Goal: Transaction & Acquisition: Purchase product/service

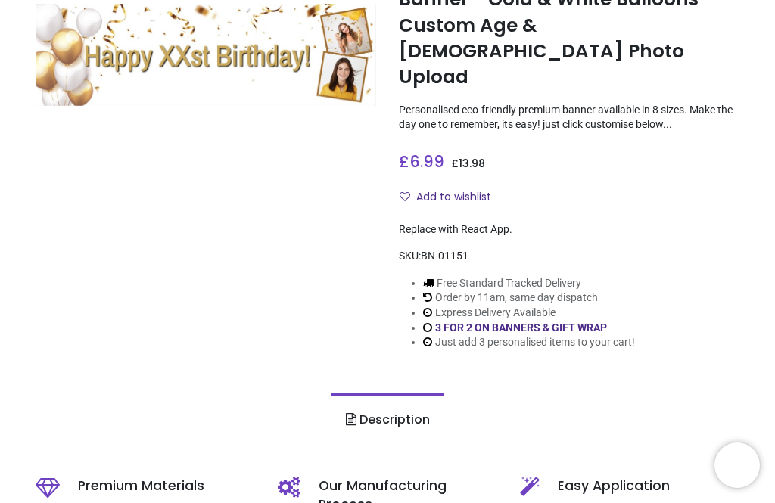
scroll to position [153, 0]
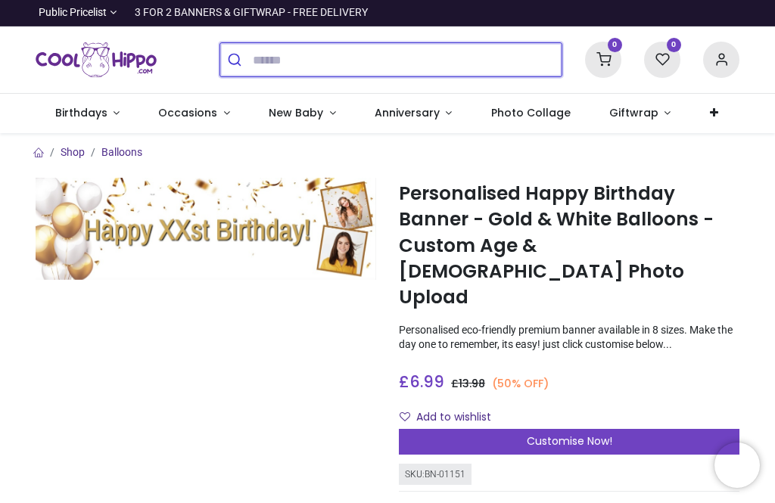
click at [253, 60] on input "search" at bounding box center [407, 59] width 309 height 33
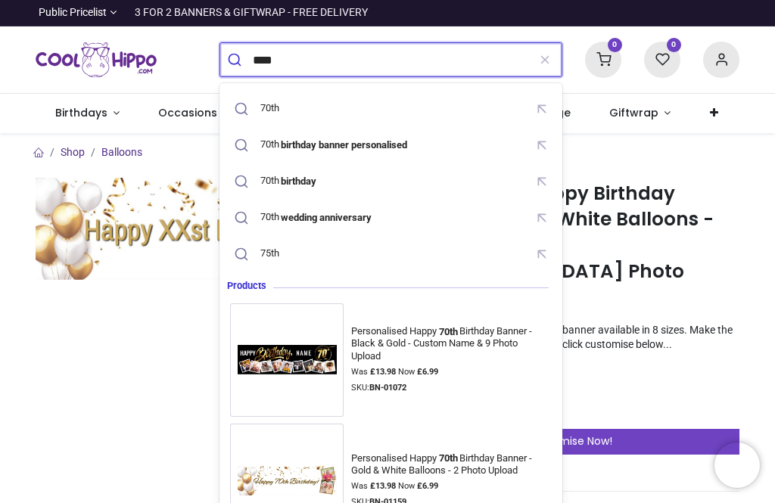
click at [396, 151] on mark "birthday banner personalised" at bounding box center [344, 144] width 130 height 15
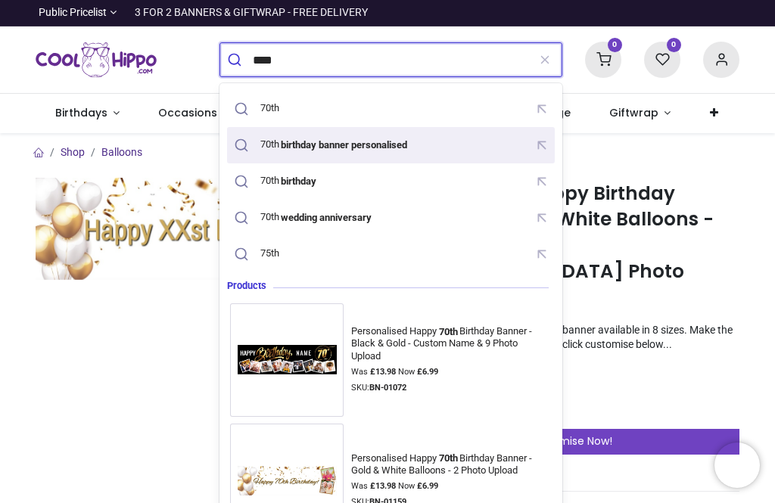
type input "**********"
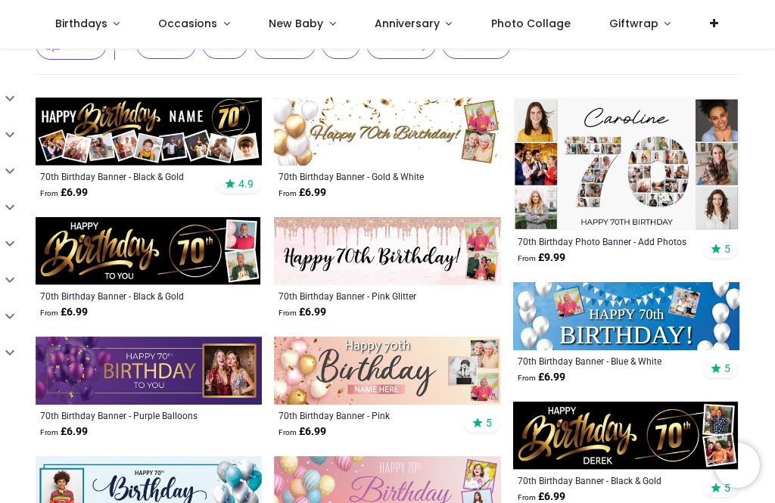
scroll to position [133, 0]
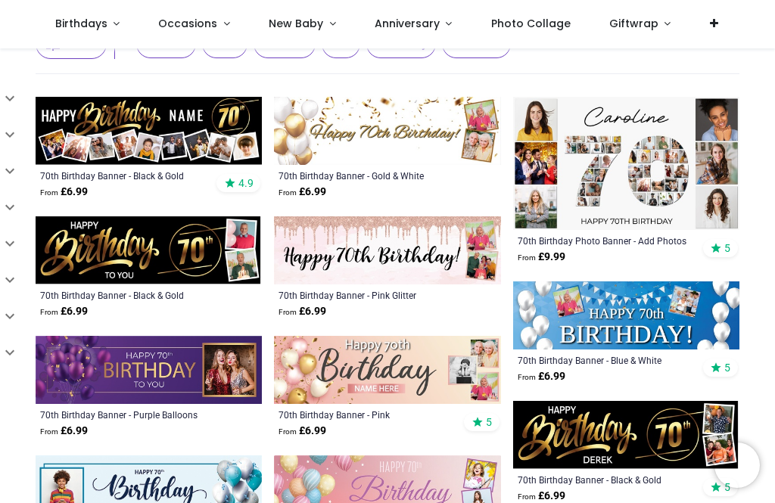
click at [653, 193] on img at bounding box center [626, 163] width 226 height 133
click at [644, 244] on div "70th Birthday Photo Banner - Add Photos" at bounding box center [605, 241] width 174 height 12
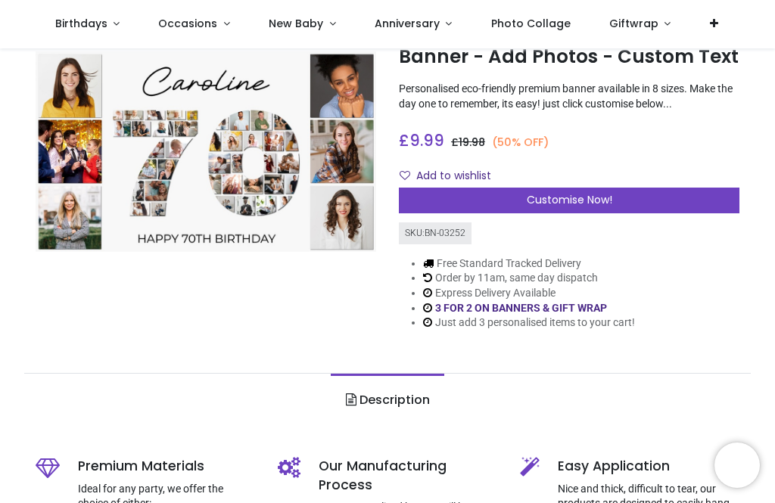
scroll to position [77, 0]
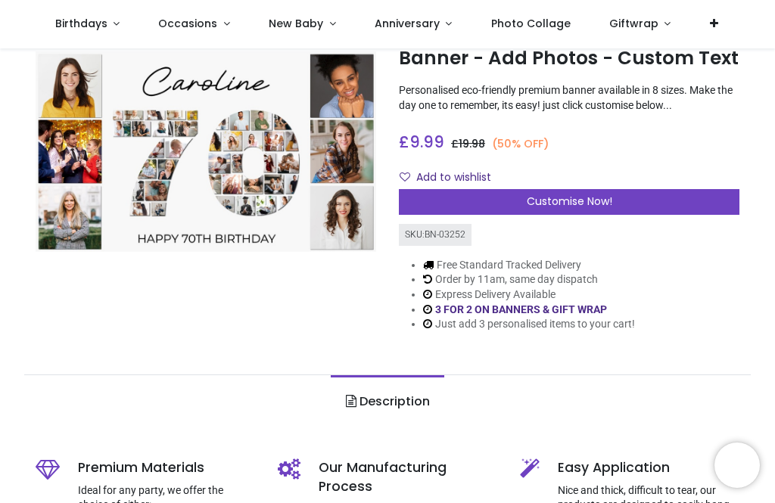
click at [585, 211] on div "Customise Now!" at bounding box center [569, 202] width 340 height 26
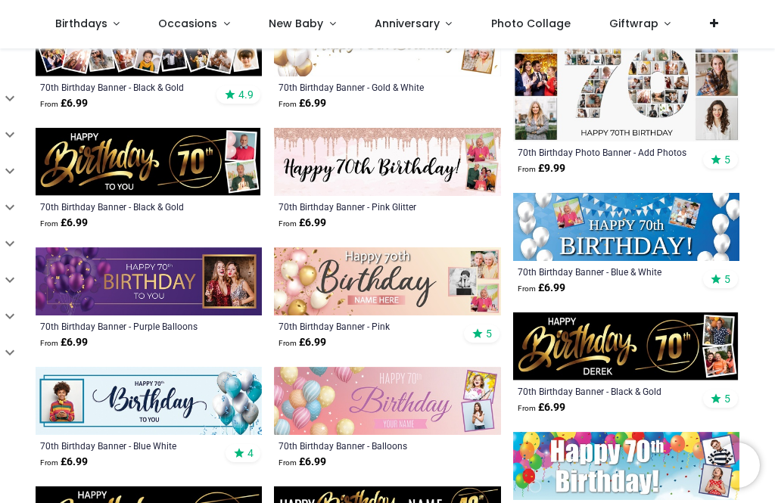
scroll to position [225, 0]
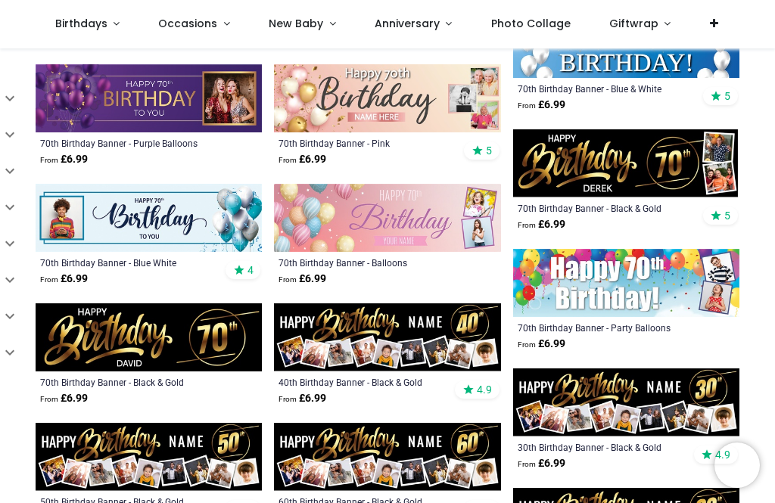
scroll to position [398, 0]
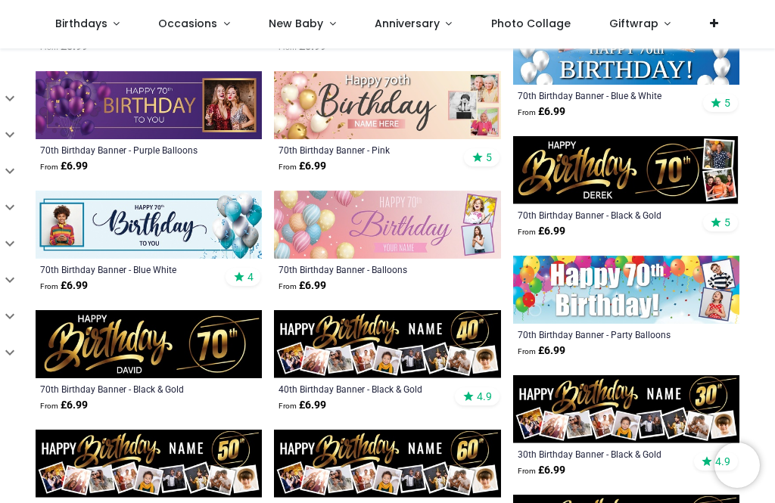
click at [702, 166] on img at bounding box center [626, 170] width 226 height 68
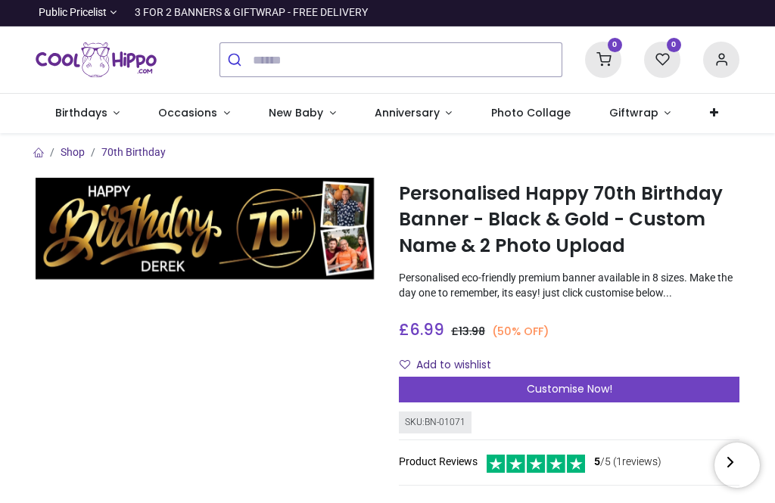
click at [586, 393] on span "Customise Now!" at bounding box center [569, 388] width 85 height 15
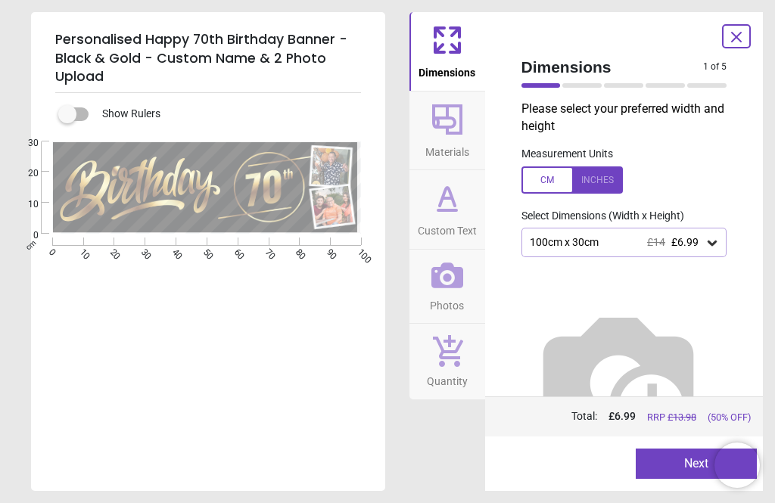
click at [711, 247] on icon at bounding box center [711, 242] width 15 height 15
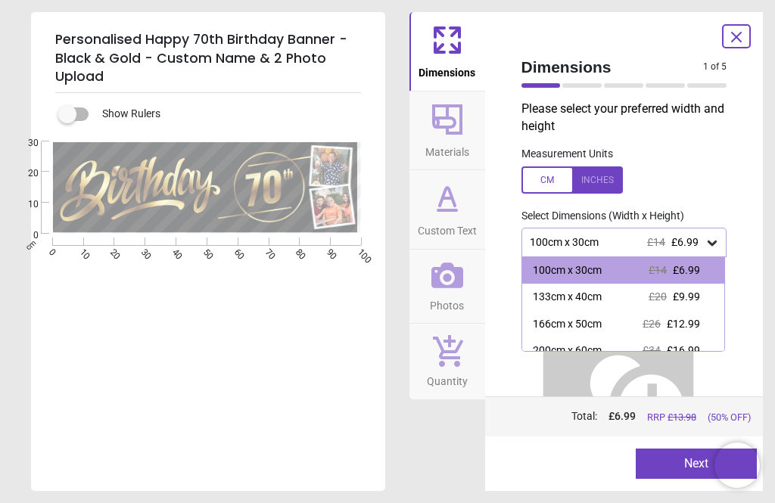
click at [595, 326] on div "166cm x 50cm" at bounding box center [567, 324] width 69 height 15
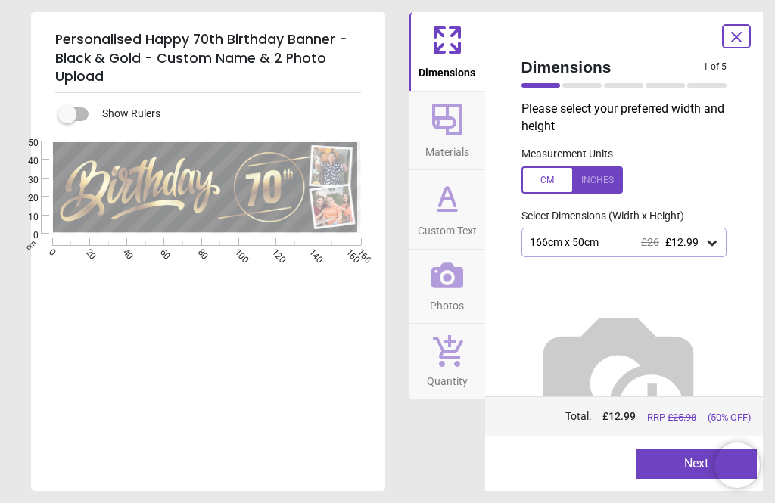
click at [724, 244] on div "166cm x 50cm £26 £12.99" at bounding box center [624, 242] width 206 height 29
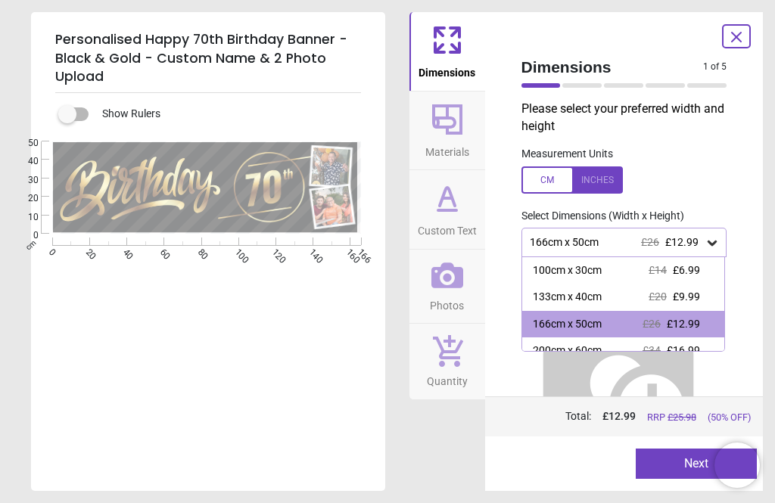
click at [696, 272] on span "£6.99" at bounding box center [686, 270] width 27 height 12
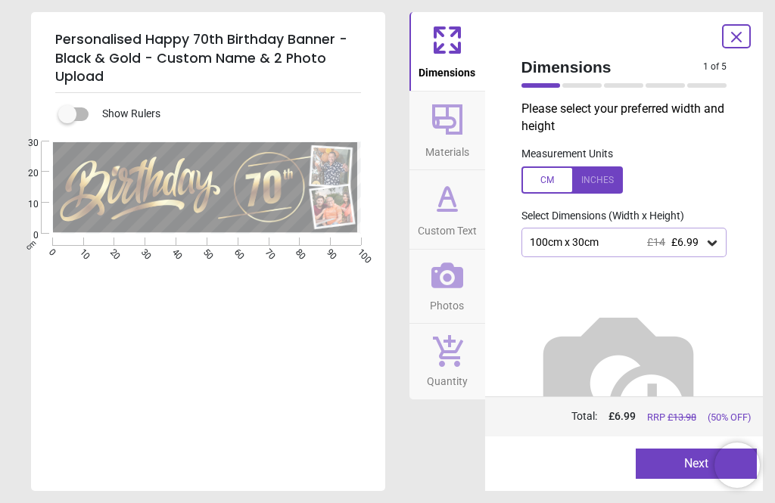
click at [679, 465] on button "Next" at bounding box center [696, 464] width 121 height 30
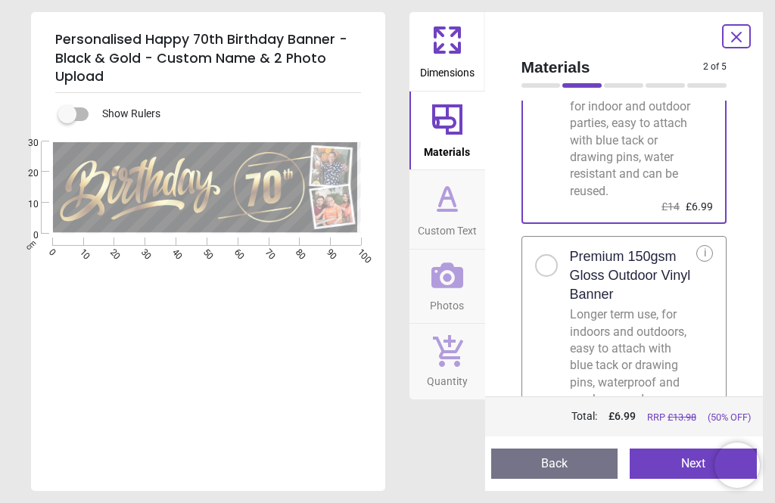
scroll to position [125, 0]
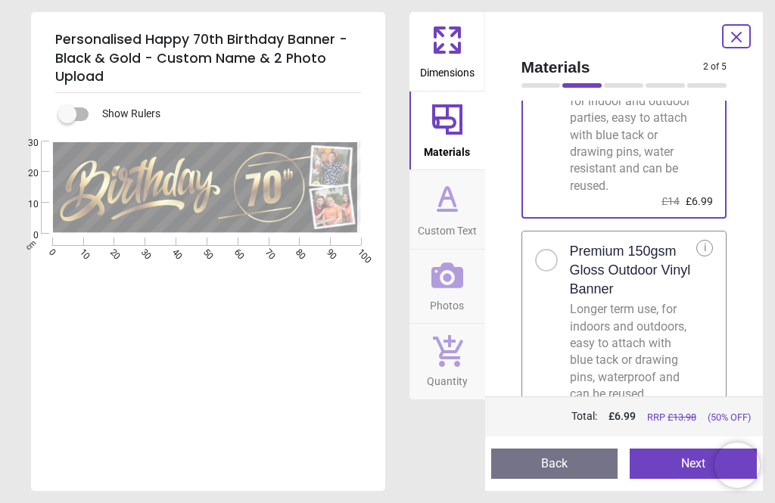
click at [670, 459] on button "Next" at bounding box center [693, 464] width 127 height 30
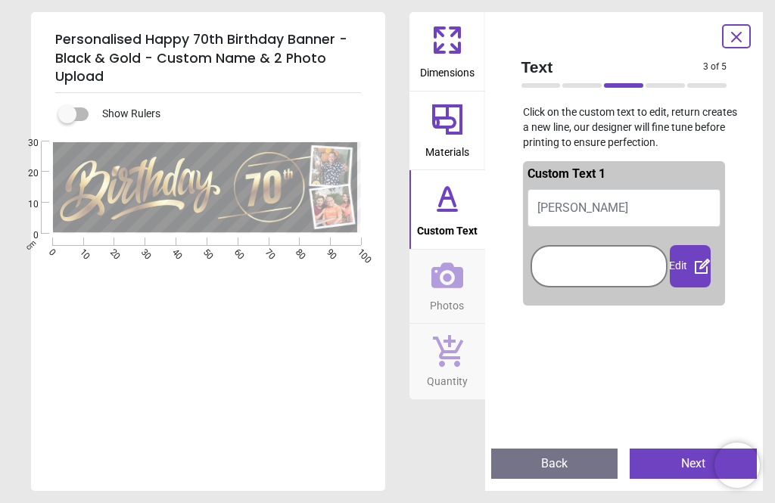
click at [592, 210] on button "DEREK" at bounding box center [624, 208] width 194 height 38
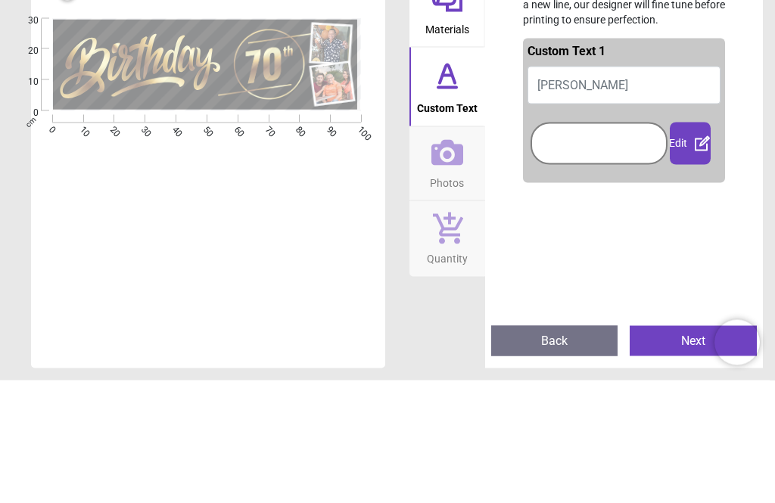
click at [603, 189] on button "DEREK" at bounding box center [624, 208] width 194 height 38
click at [590, 189] on button "DEREK" at bounding box center [624, 208] width 194 height 38
click at [603, 189] on button "DEREK" at bounding box center [624, 208] width 194 height 38
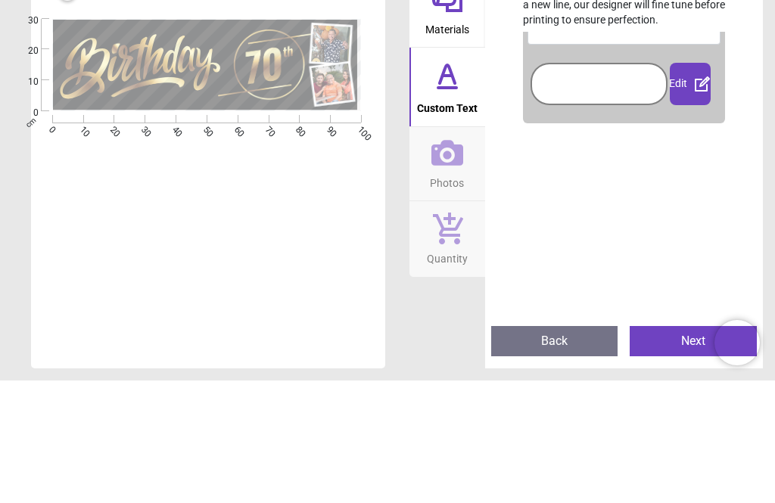
scroll to position [48, 0]
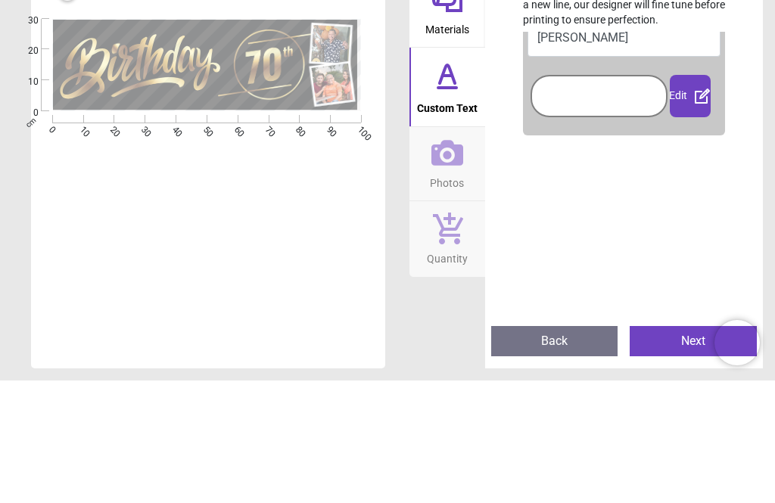
type textarea "******"
click at [696, 211] on icon at bounding box center [702, 218] width 15 height 15
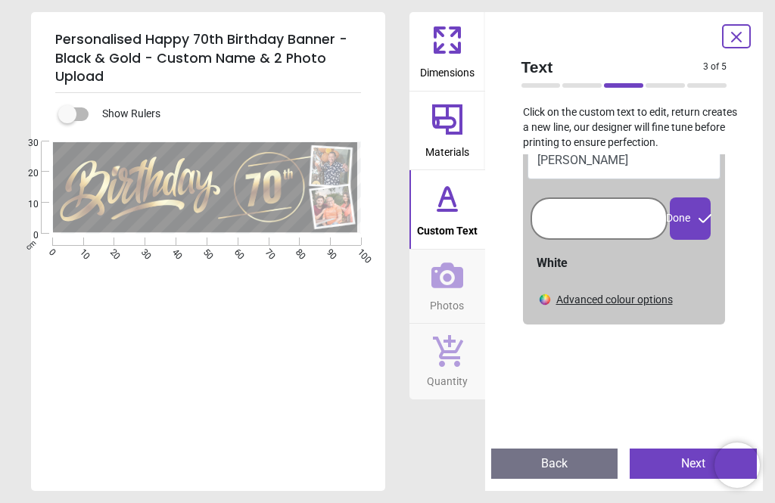
click at [684, 457] on button "Next" at bounding box center [693, 464] width 127 height 30
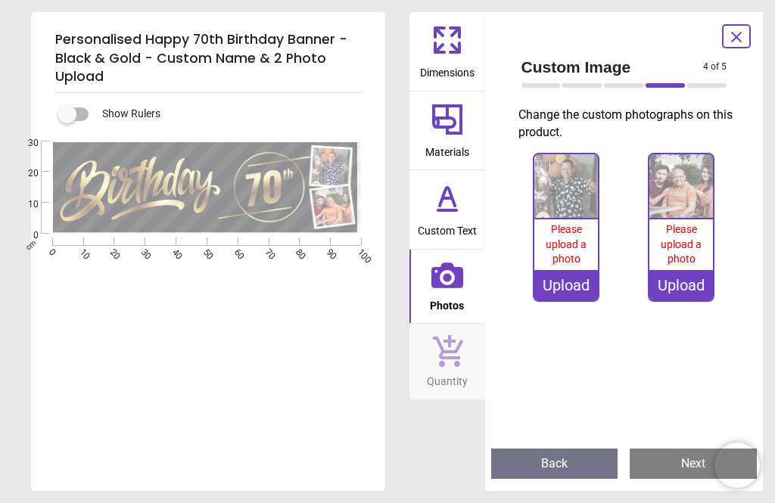
click at [686, 459] on button "Next" at bounding box center [693, 464] width 127 height 30
click at [680, 459] on button "Next" at bounding box center [693, 464] width 127 height 30
click at [583, 192] on img at bounding box center [566, 186] width 64 height 64
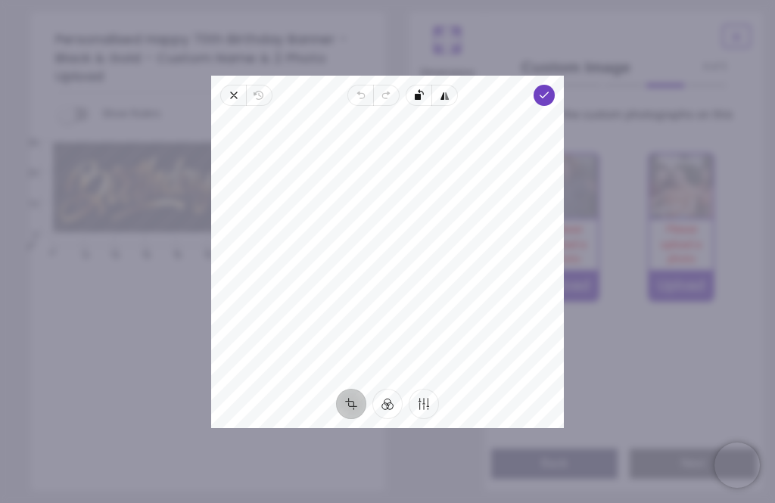
click at [550, 89] on icon "button" at bounding box center [544, 95] width 12 height 12
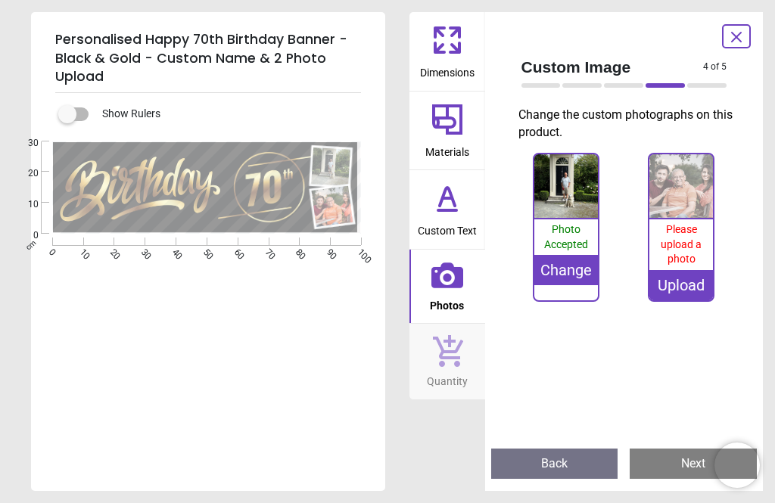
click at [686, 223] on span "Please upload a photo" at bounding box center [681, 244] width 41 height 42
click at [692, 206] on img at bounding box center [681, 186] width 64 height 64
click at [684, 289] on div "Upload" at bounding box center [681, 285] width 64 height 30
click at [694, 232] on span "Please upload a photo" at bounding box center [681, 244] width 41 height 42
click at [692, 263] on span "Please upload a photo" at bounding box center [681, 244] width 41 height 42
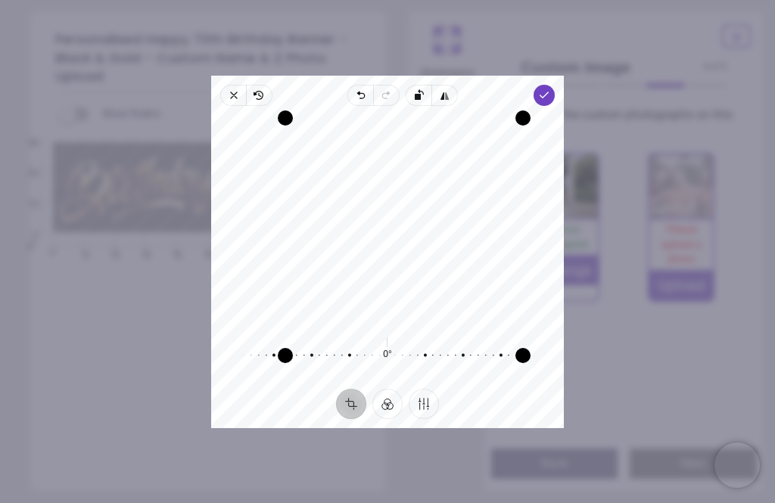
click at [555, 86] on span "Done" at bounding box center [543, 95] width 21 height 21
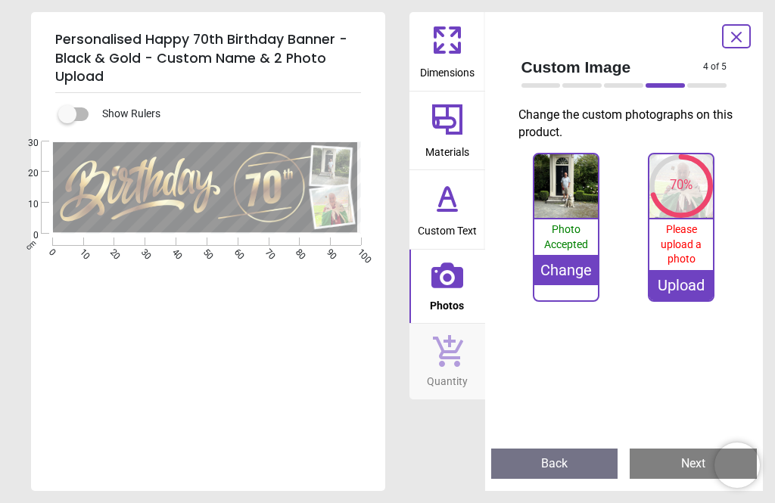
click at [677, 467] on button "Next" at bounding box center [693, 464] width 127 height 30
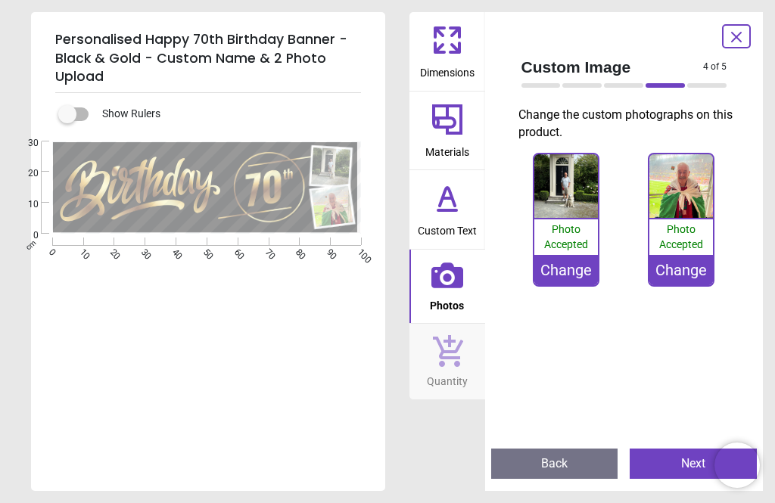
click at [679, 465] on button "Next" at bounding box center [693, 464] width 127 height 30
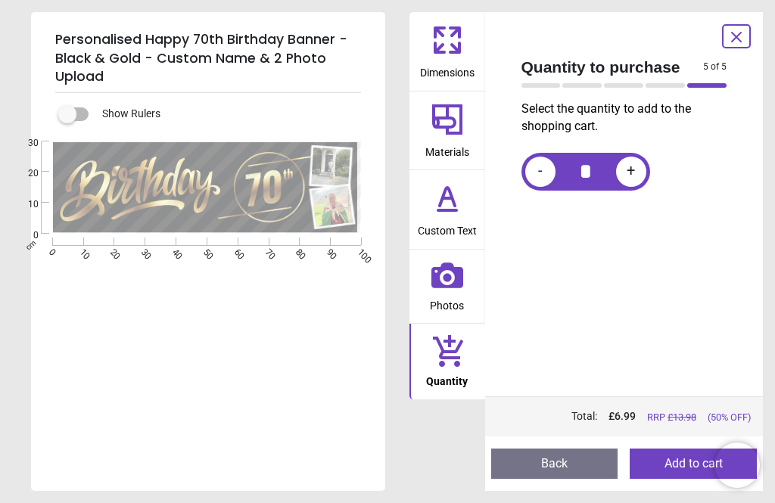
click at [638, 175] on div "+" at bounding box center [631, 172] width 30 height 30
type input "*"
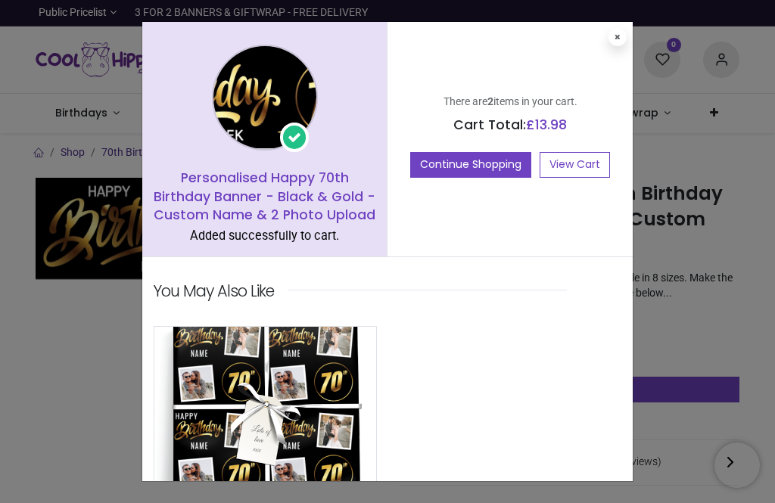
click at [589, 162] on link "View Cart" at bounding box center [574, 165] width 70 height 26
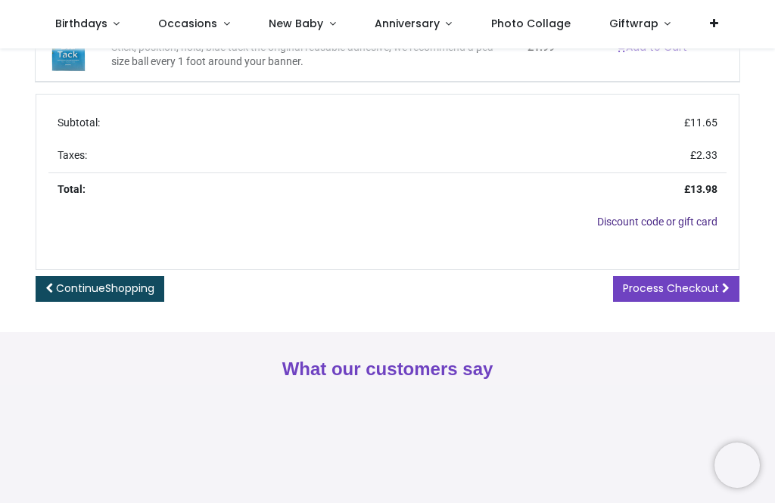
scroll to position [450, 0]
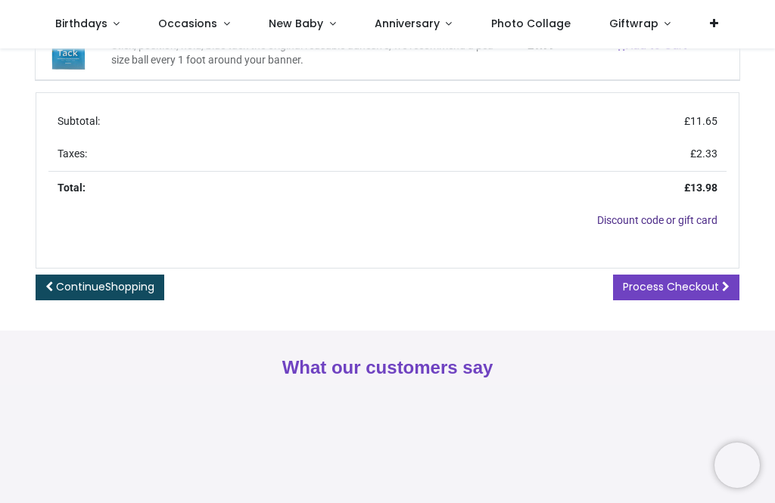
click at [707, 291] on link "Process Checkout" at bounding box center [676, 288] width 126 height 26
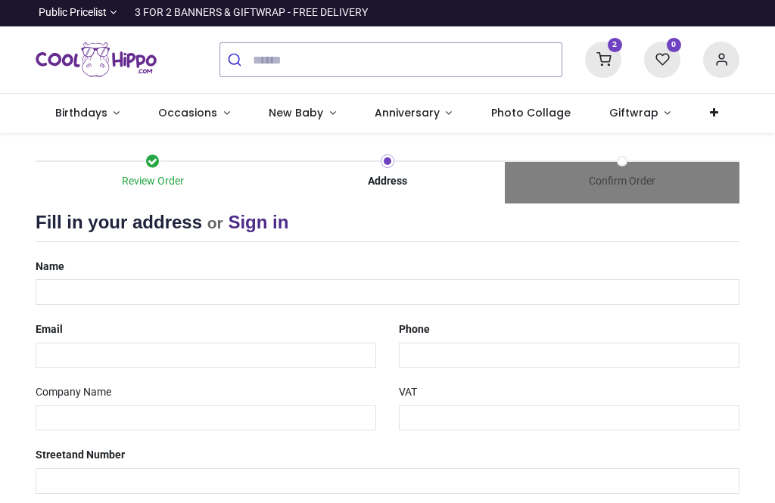
select select "***"
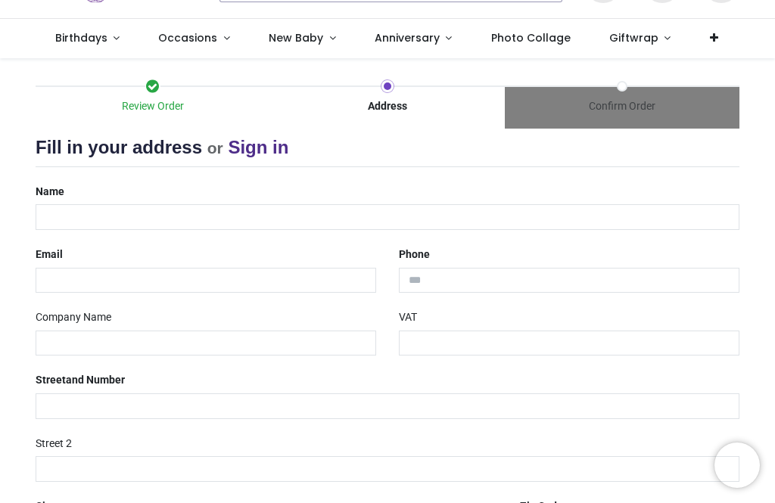
scroll to position [82, 0]
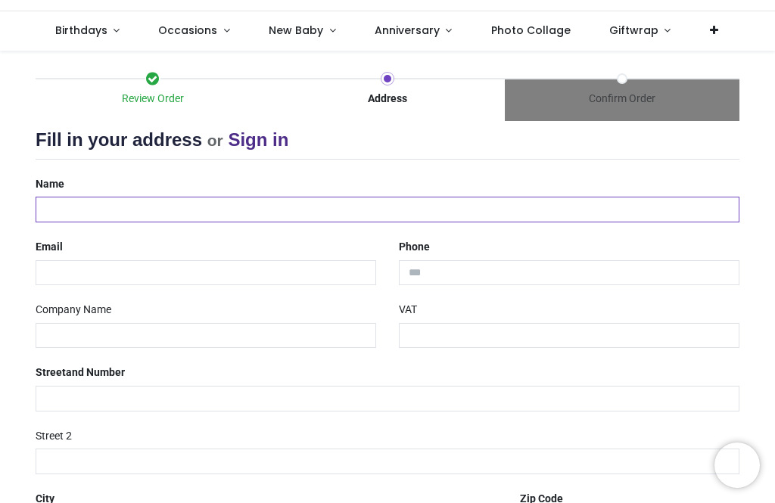
click at [212, 207] on input "text" at bounding box center [388, 210] width 704 height 26
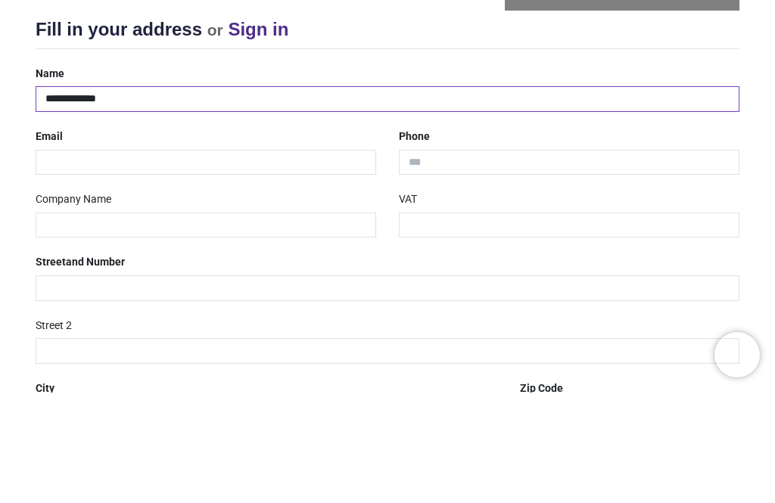
type input "**********"
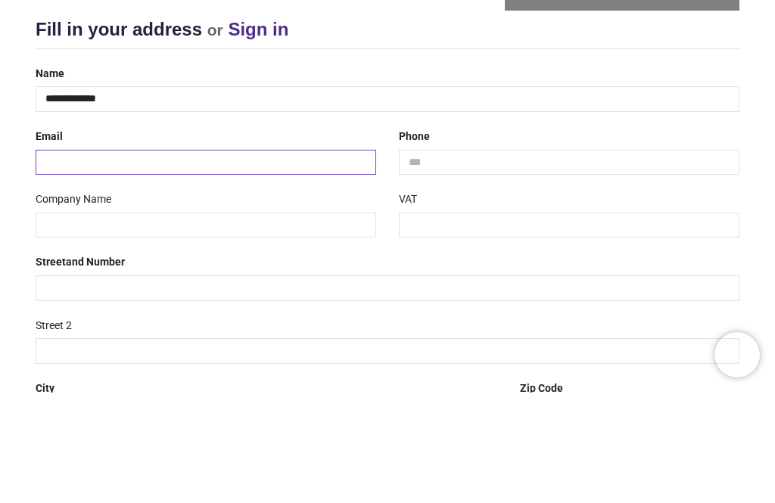
click at [156, 260] on input "email" at bounding box center [206, 273] width 340 height 26
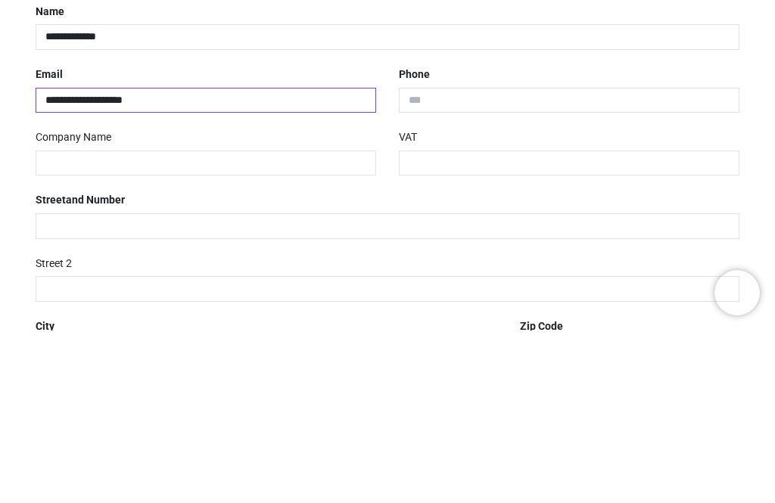
type input "**********"
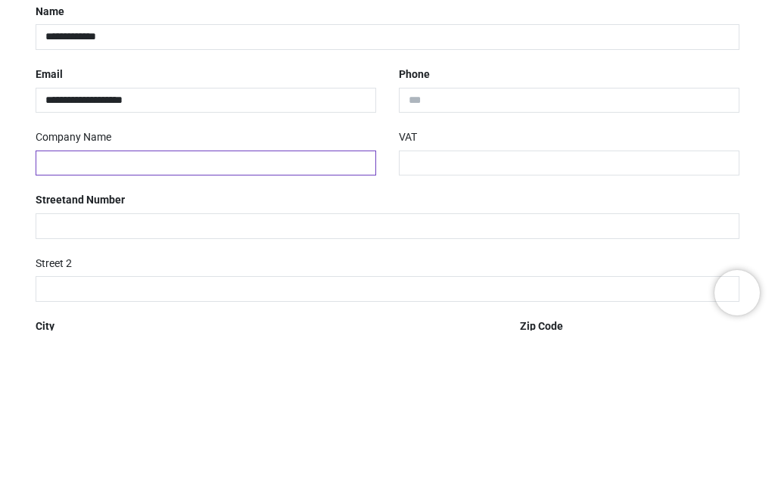
click at [93, 323] on input "text" at bounding box center [206, 336] width 340 height 26
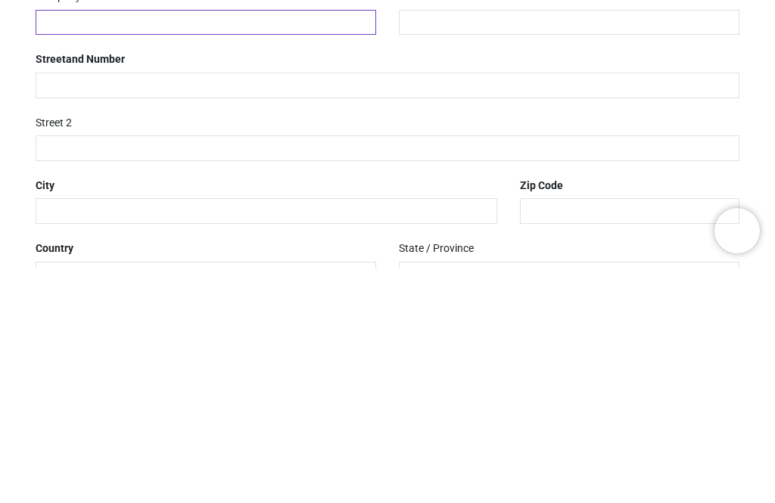
scroll to position [162, 0]
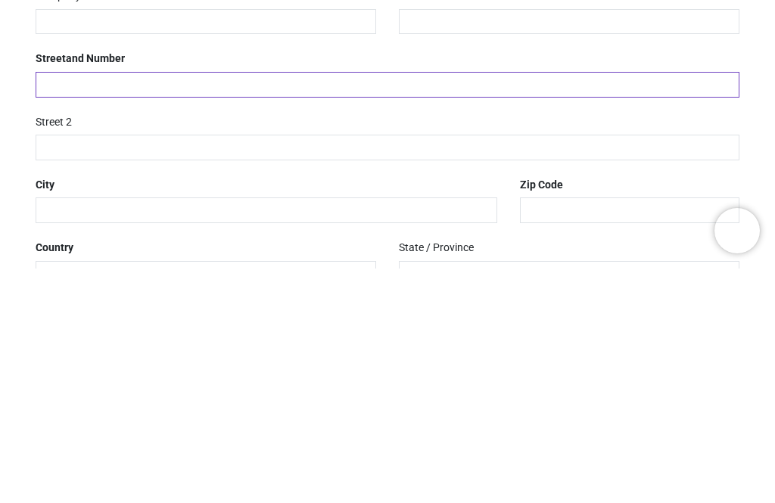
click at [172, 306] on input "text" at bounding box center [388, 319] width 704 height 26
click at [91, 306] on input "text" at bounding box center [388, 319] width 704 height 26
type input "**********"
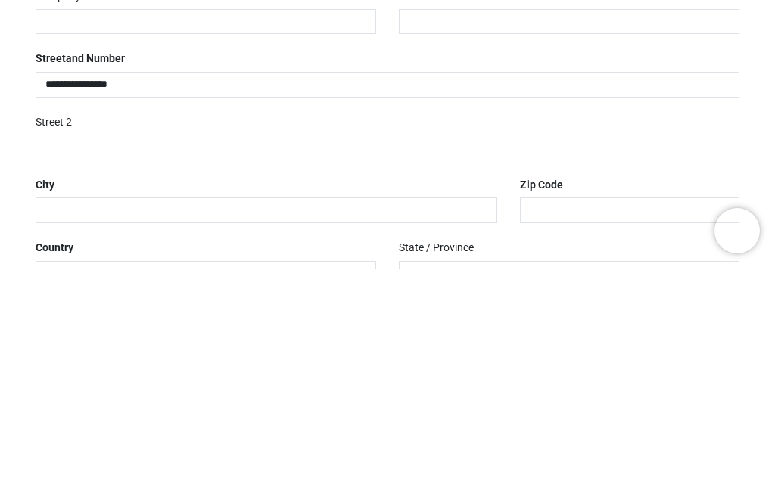
type input "**********"
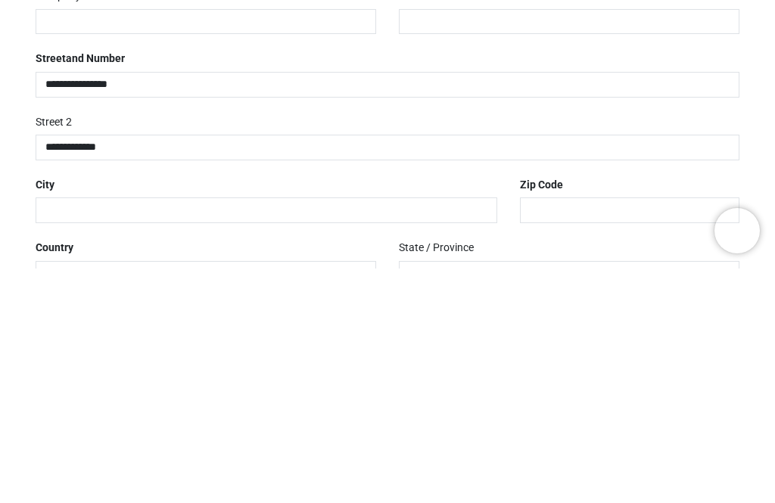
click at [452, 163] on div "**********" at bounding box center [387, 321] width 726 height 459
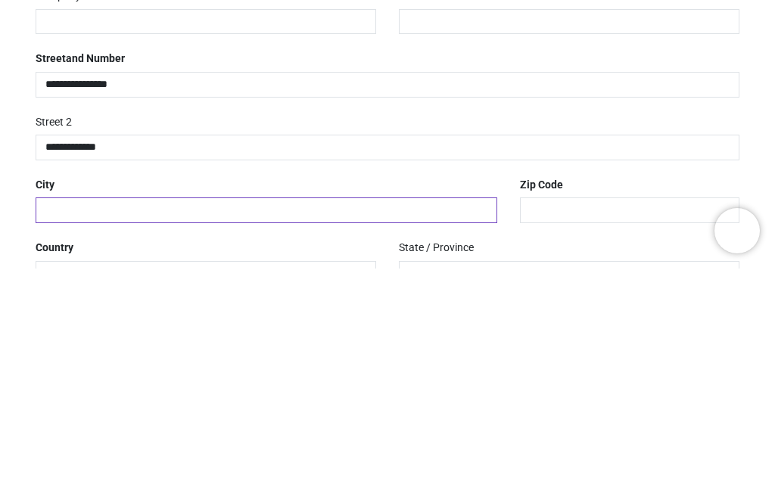
type input "********"
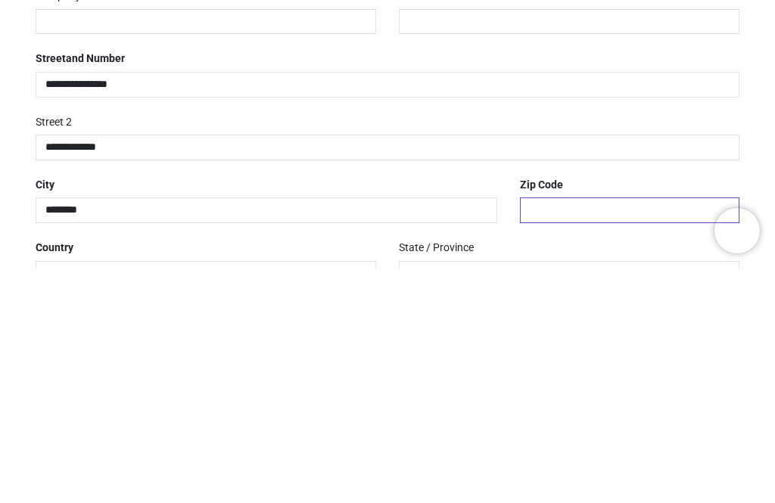
type input "********"
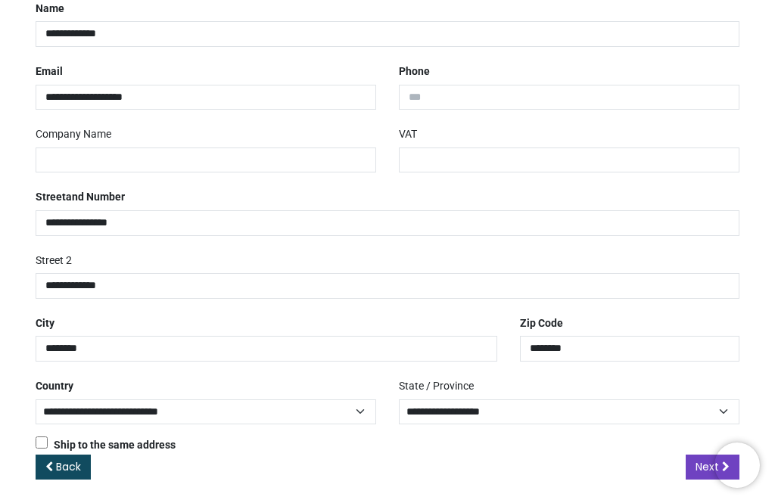
scroll to position [257, 0]
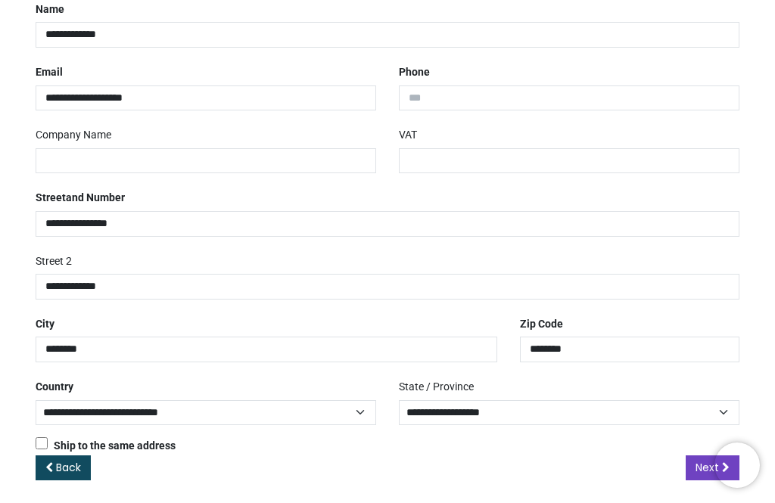
click at [701, 461] on span "Next" at bounding box center [706, 467] width 23 height 15
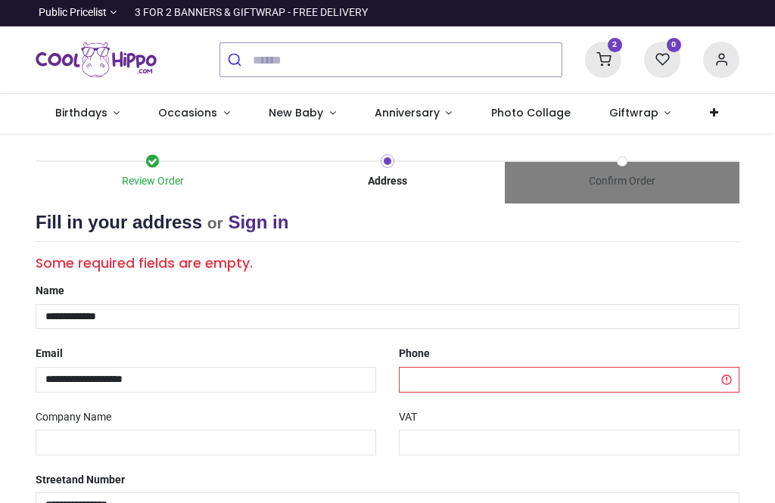
select select "***"
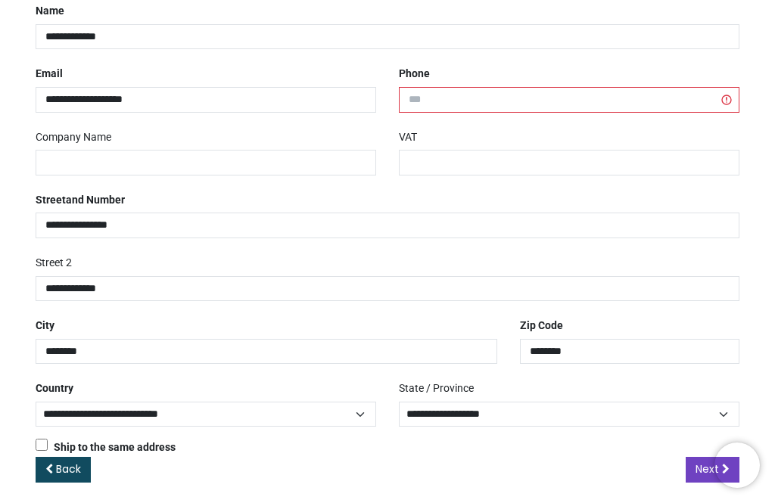
scroll to position [281, 0]
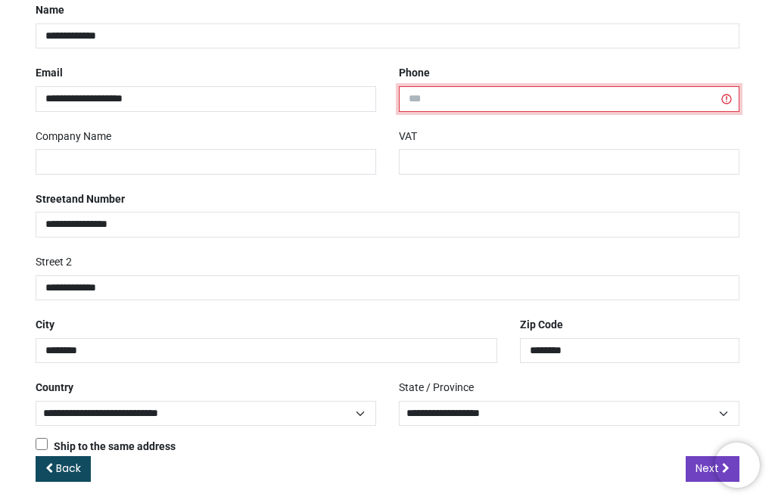
click at [428, 96] on input "tel" at bounding box center [569, 99] width 340 height 26
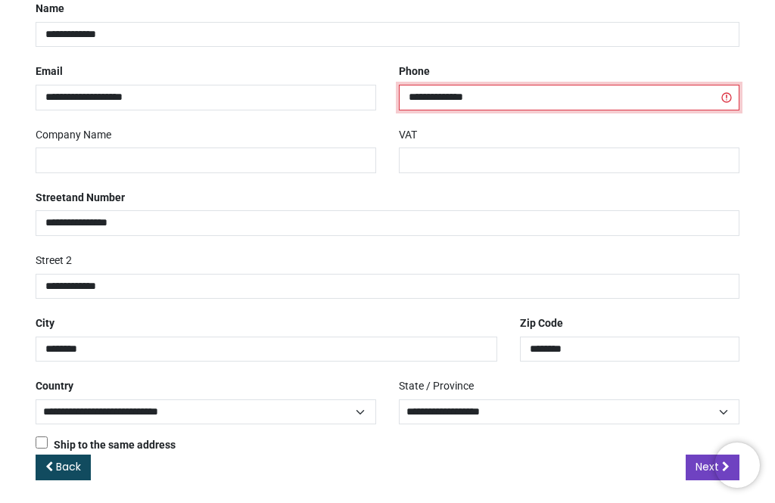
scroll to position [281, 0]
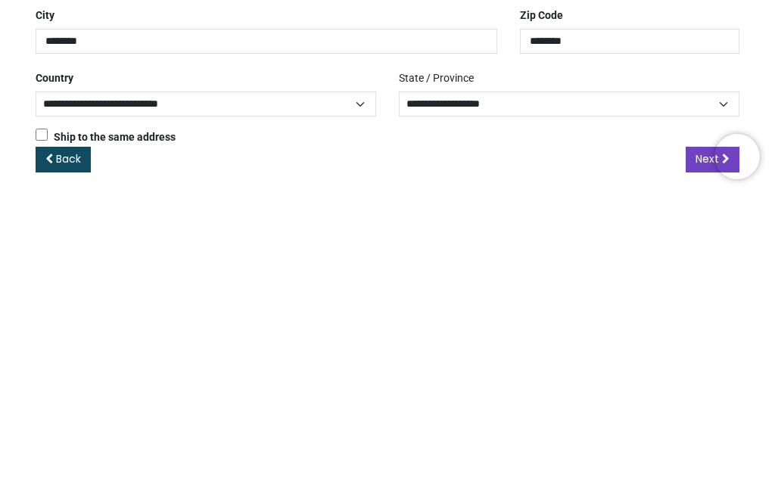
type input "**********"
click at [699, 460] on span "Next" at bounding box center [706, 467] width 23 height 15
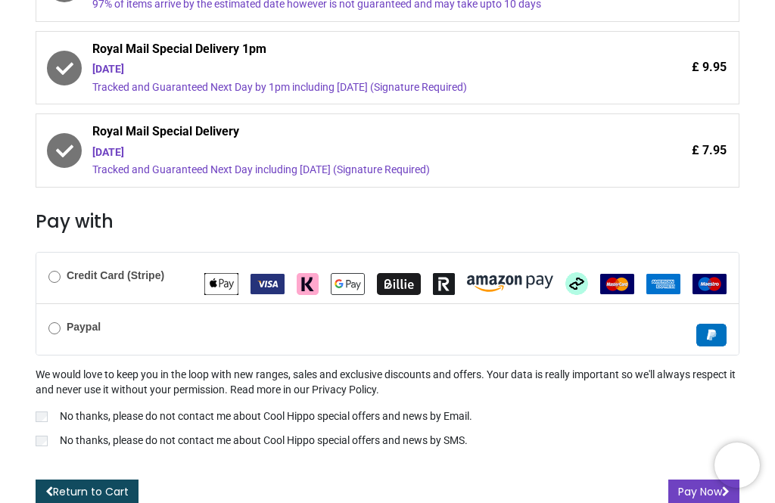
scroll to position [431, 0]
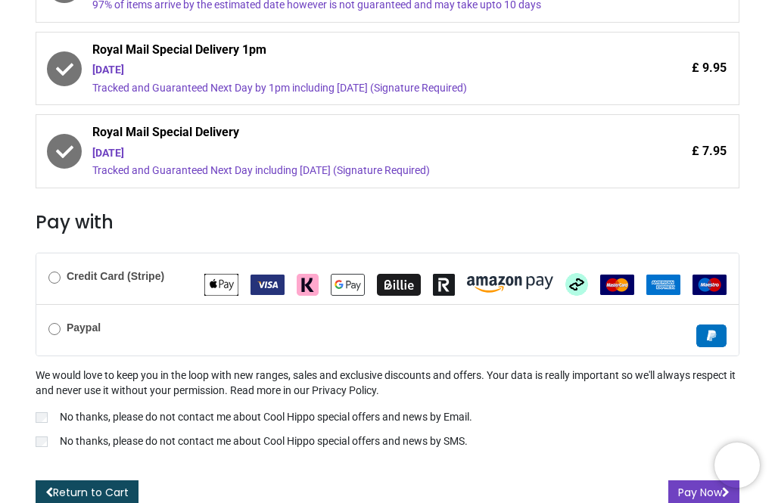
click at [684, 490] on button "Pay Now" at bounding box center [703, 493] width 71 height 26
